Goal: Task Accomplishment & Management: Use online tool/utility

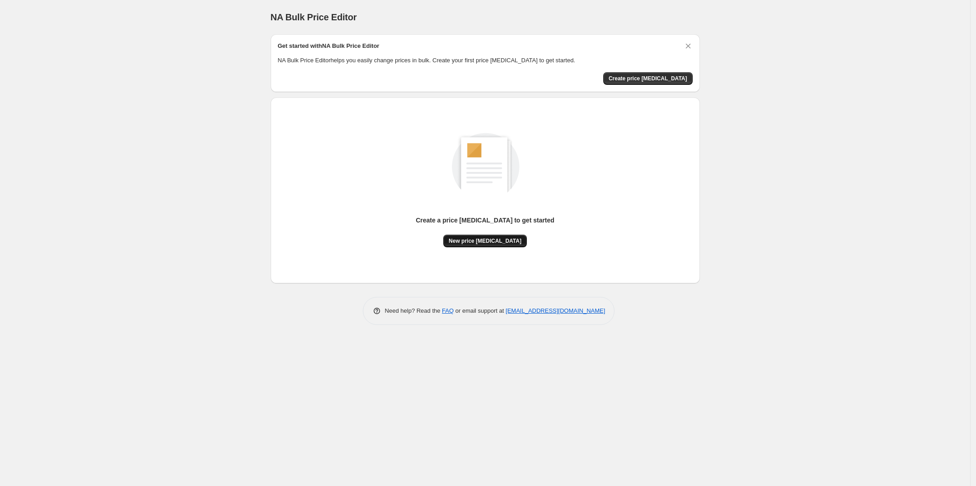
click at [470, 243] on span "New price change job" at bounding box center [485, 241] width 73 height 7
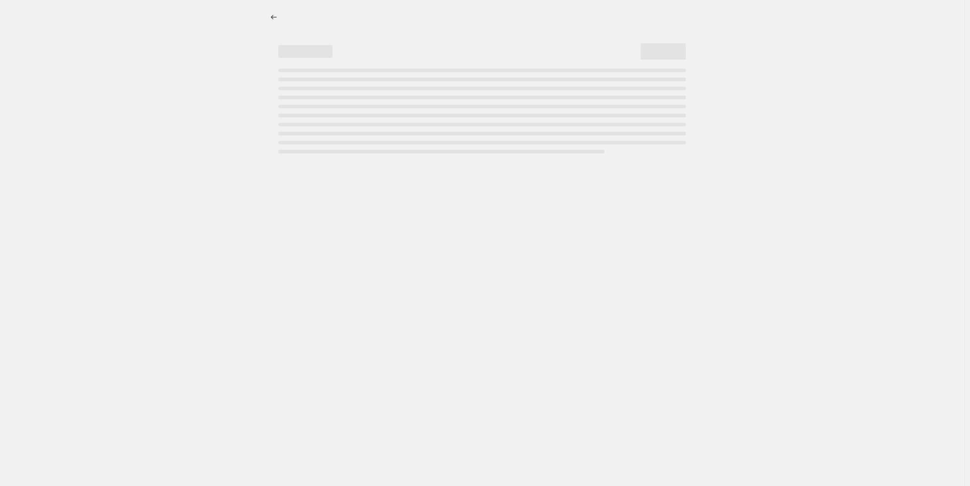
select select "percentage"
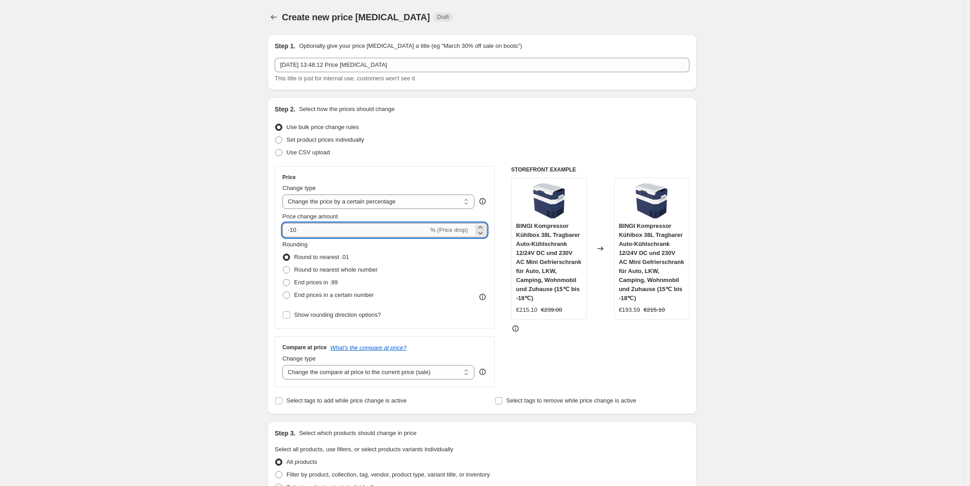
click at [337, 228] on input "-10" at bounding box center [355, 230] width 146 height 14
type input "-1"
type input "-25"
click at [488, 159] on div "Step 2. Select how the prices should change Use bulk price change rules Set pro…" at bounding box center [482, 256] width 415 height 303
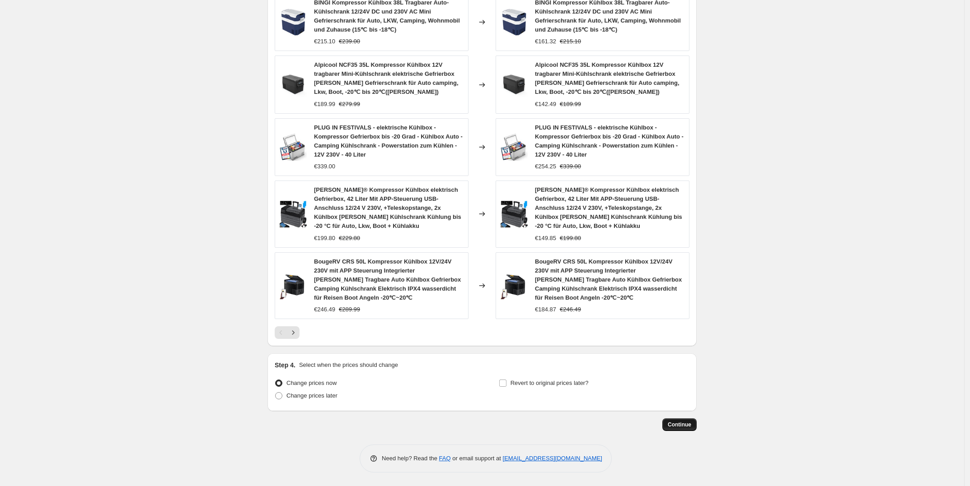
click at [697, 421] on button "Continue" at bounding box center [679, 425] width 34 height 13
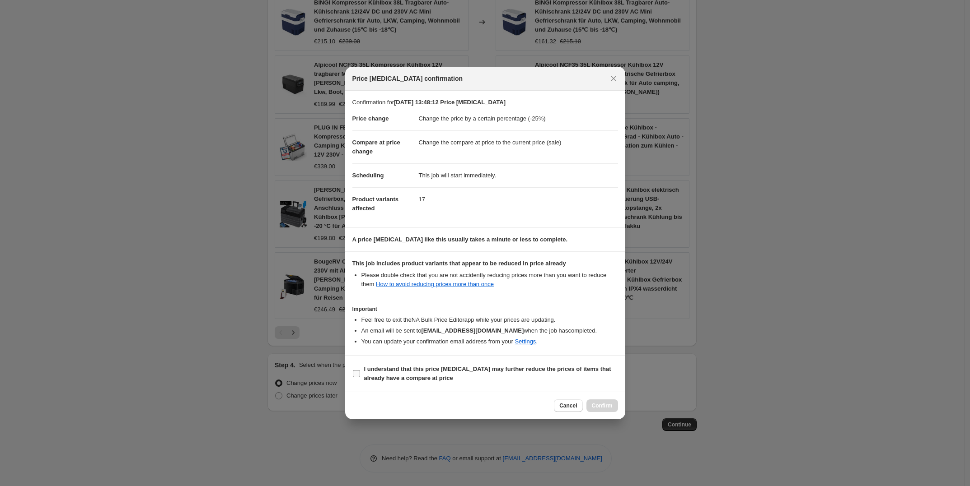
click at [556, 369] on b "I understand that this price change job may further reduce the prices of items …" at bounding box center [487, 374] width 247 height 16
click at [360, 370] on input "I understand that this price change job may further reduce the prices of items …" at bounding box center [356, 373] width 7 height 7
checkbox input "true"
click at [617, 405] on button "Confirm" at bounding box center [602, 406] width 32 height 13
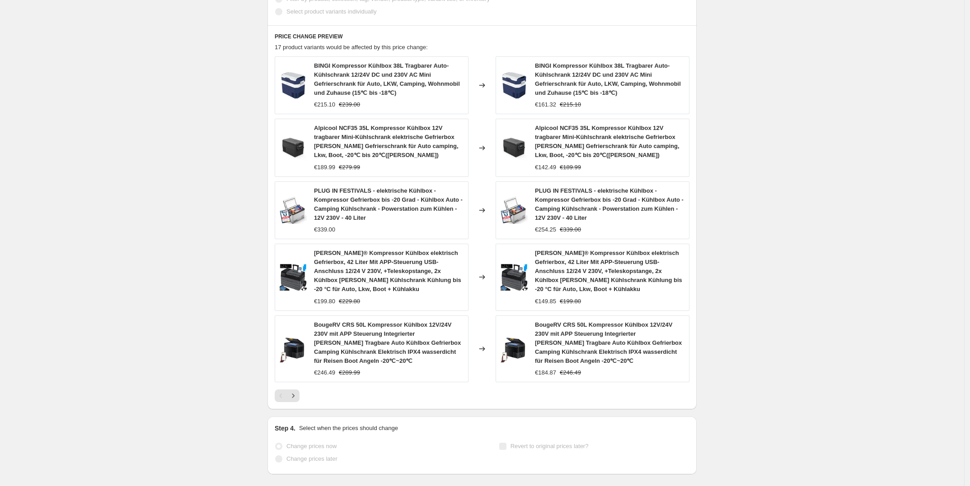
scroll to position [565, 0]
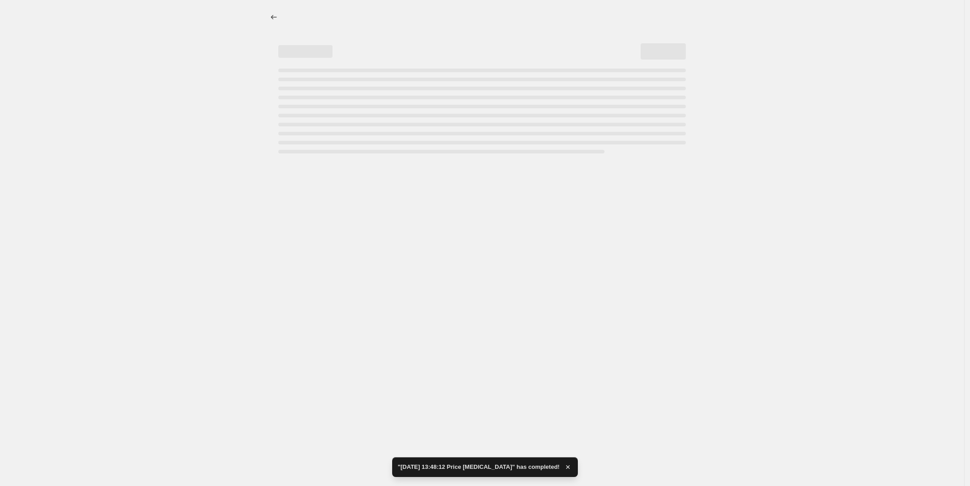
select select "percentage"
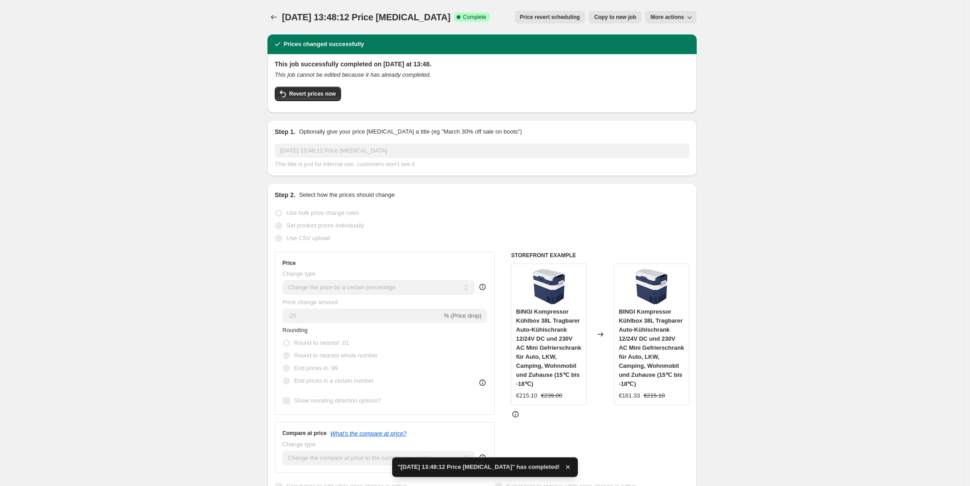
drag, startPoint x: 551, startPoint y: 168, endPoint x: 538, endPoint y: 109, distance: 60.7
